Goal: Use online tool/utility: Utilize a website feature to perform a specific function

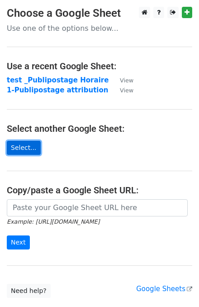
click at [23, 146] on link "Select..." at bounding box center [24, 148] width 34 height 14
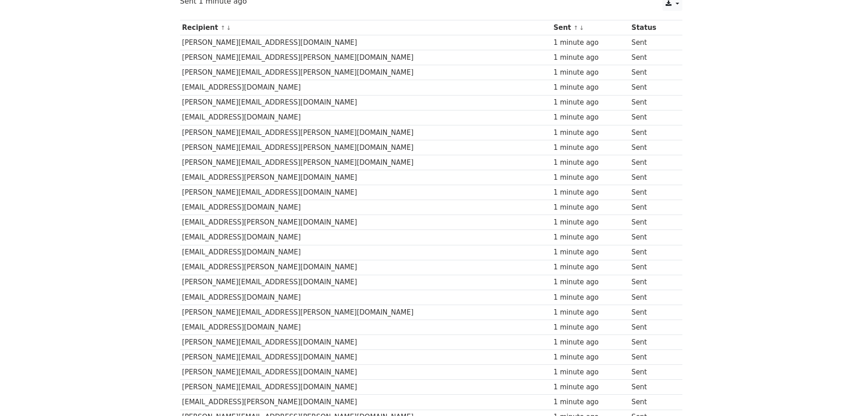
scroll to position [6, 0]
